Goal: Task Accomplishment & Management: Use online tool/utility

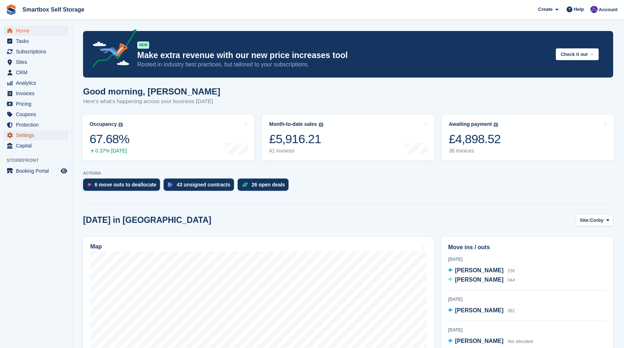
click at [25, 136] on span "Settings" at bounding box center [37, 135] width 43 height 10
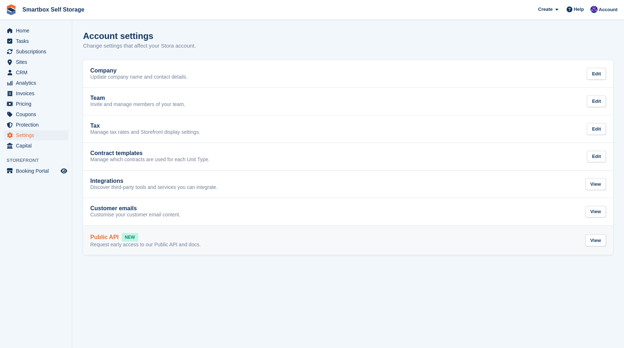
click at [154, 241] on div "Public API NEW" at bounding box center [145, 237] width 111 height 9
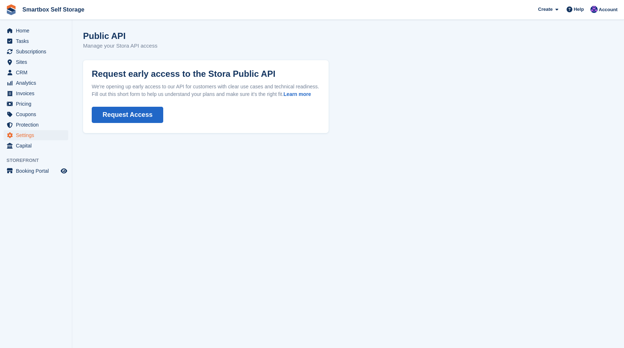
click at [125, 123] on button "Request Access" at bounding box center [128, 115] width 72 height 16
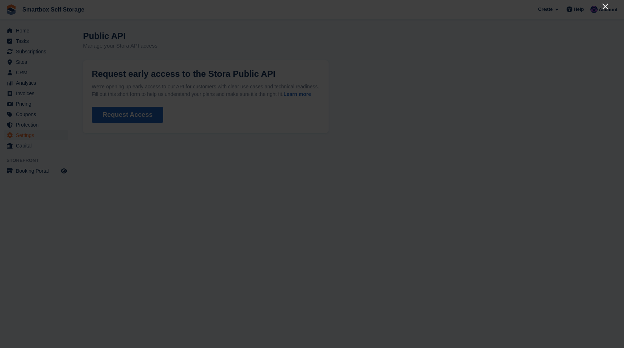
click at [605, 7] on icon "Close" at bounding box center [605, 7] width 6 height 6
